Goal: Information Seeking & Learning: Check status

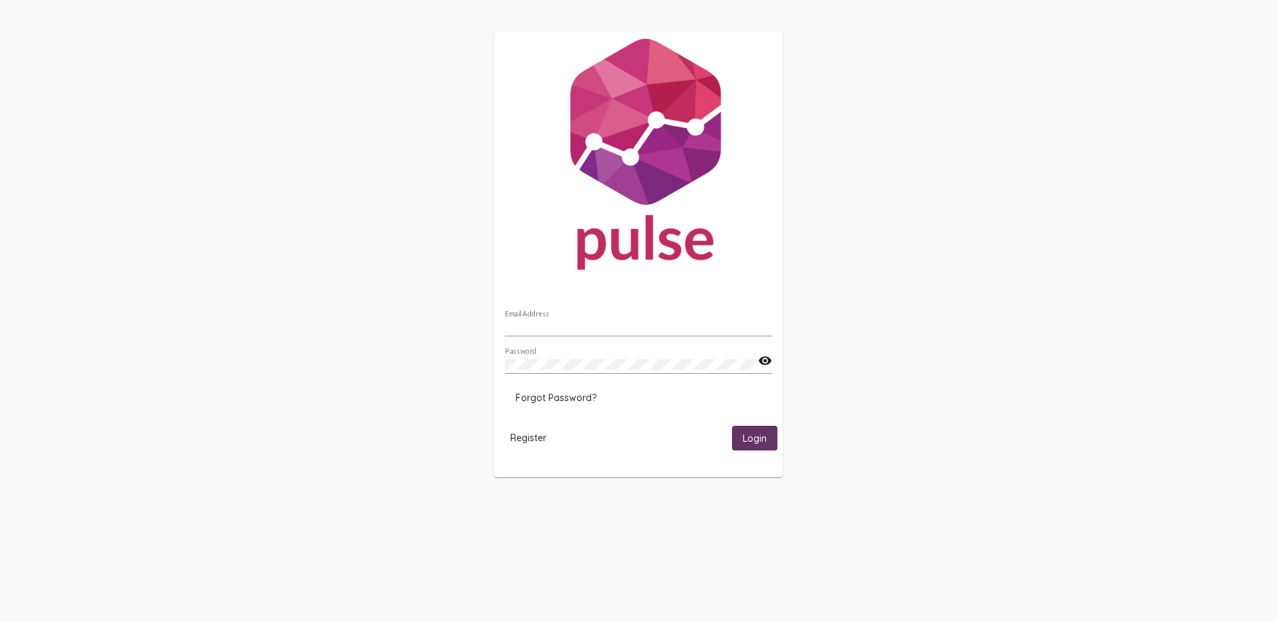
type input "[EMAIL_ADDRESS][DOMAIN_NAME]"
click at [751, 443] on span "Login" at bounding box center [755, 439] width 24 height 12
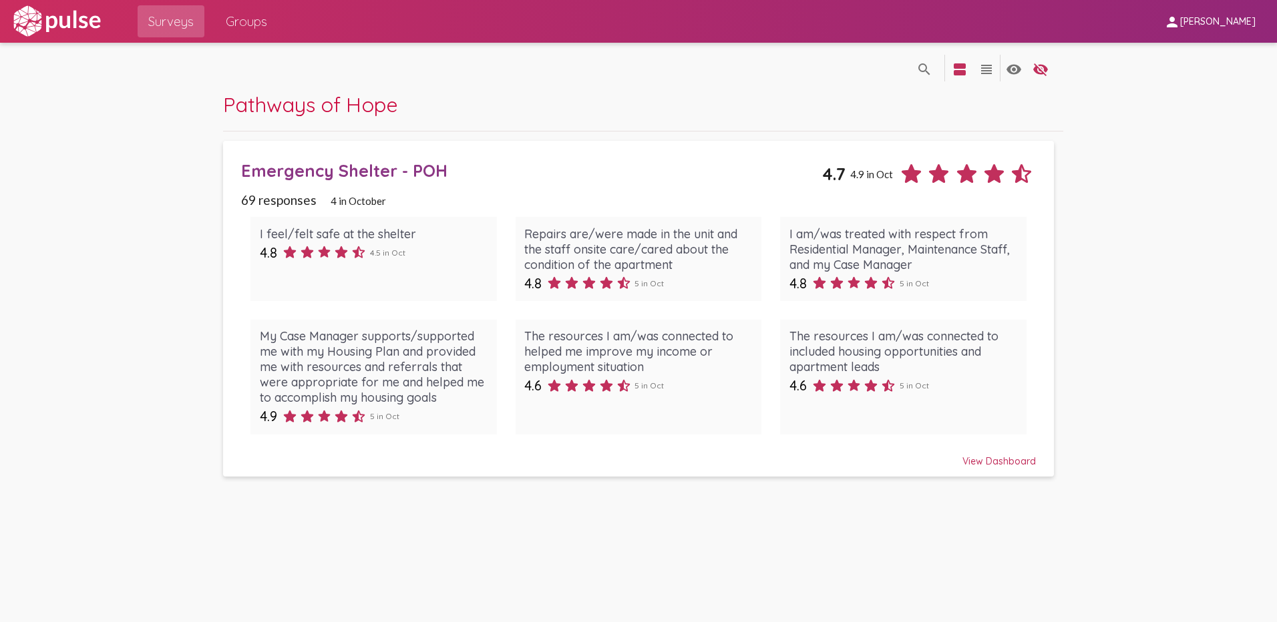
click at [1006, 463] on div "View Dashboard" at bounding box center [638, 455] width 795 height 24
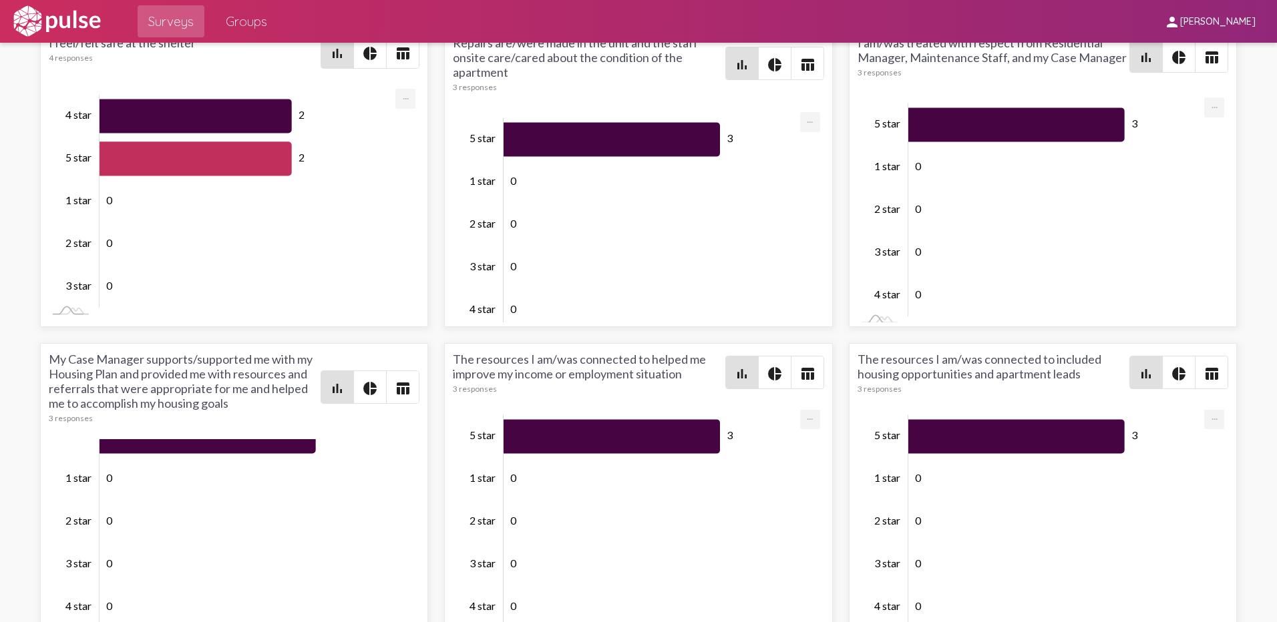
scroll to position [2898, 0]
